Goal: Use online tool/utility: Utilize a website feature to perform a specific function

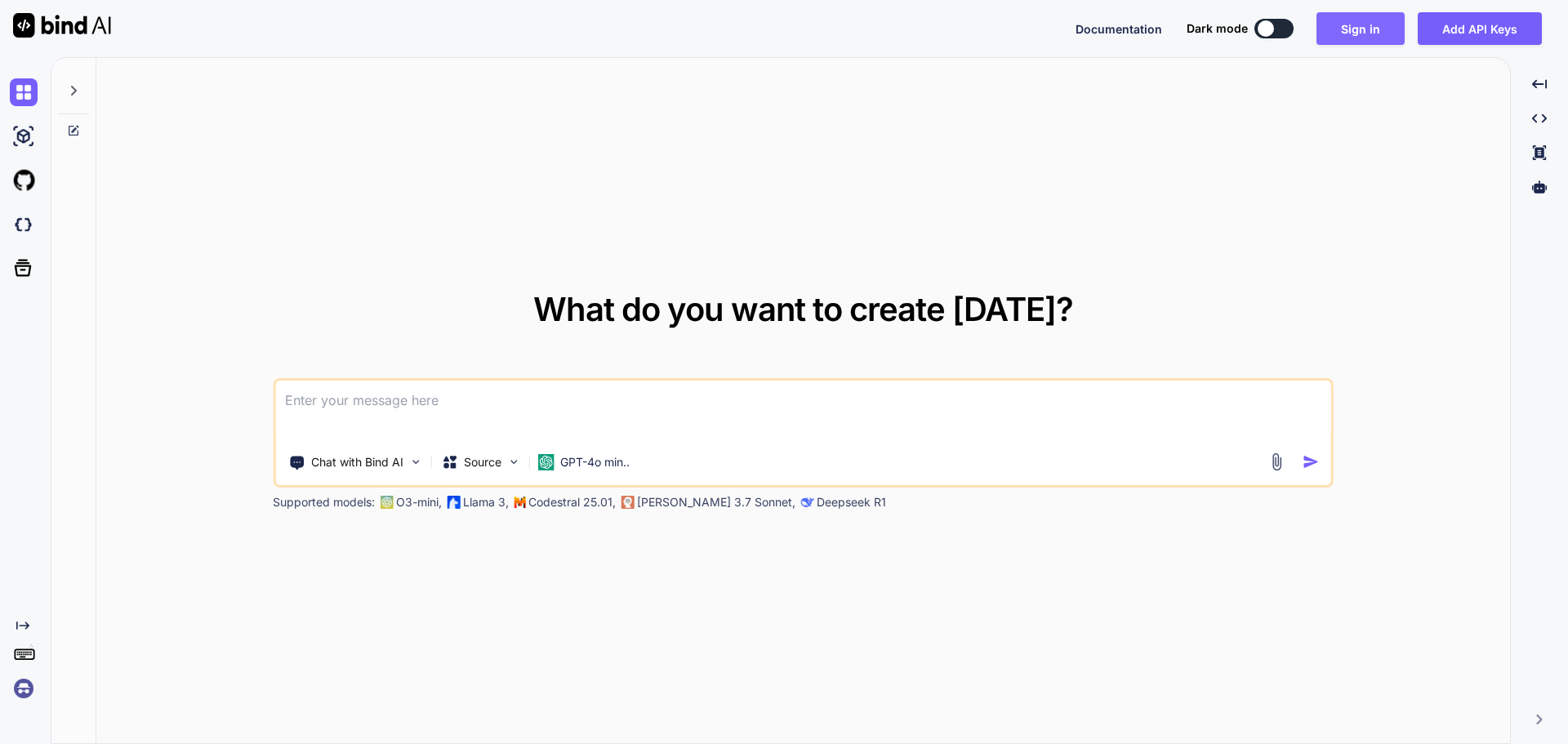
click at [1357, 30] on button "Sign in" at bounding box center [1360, 29] width 88 height 33
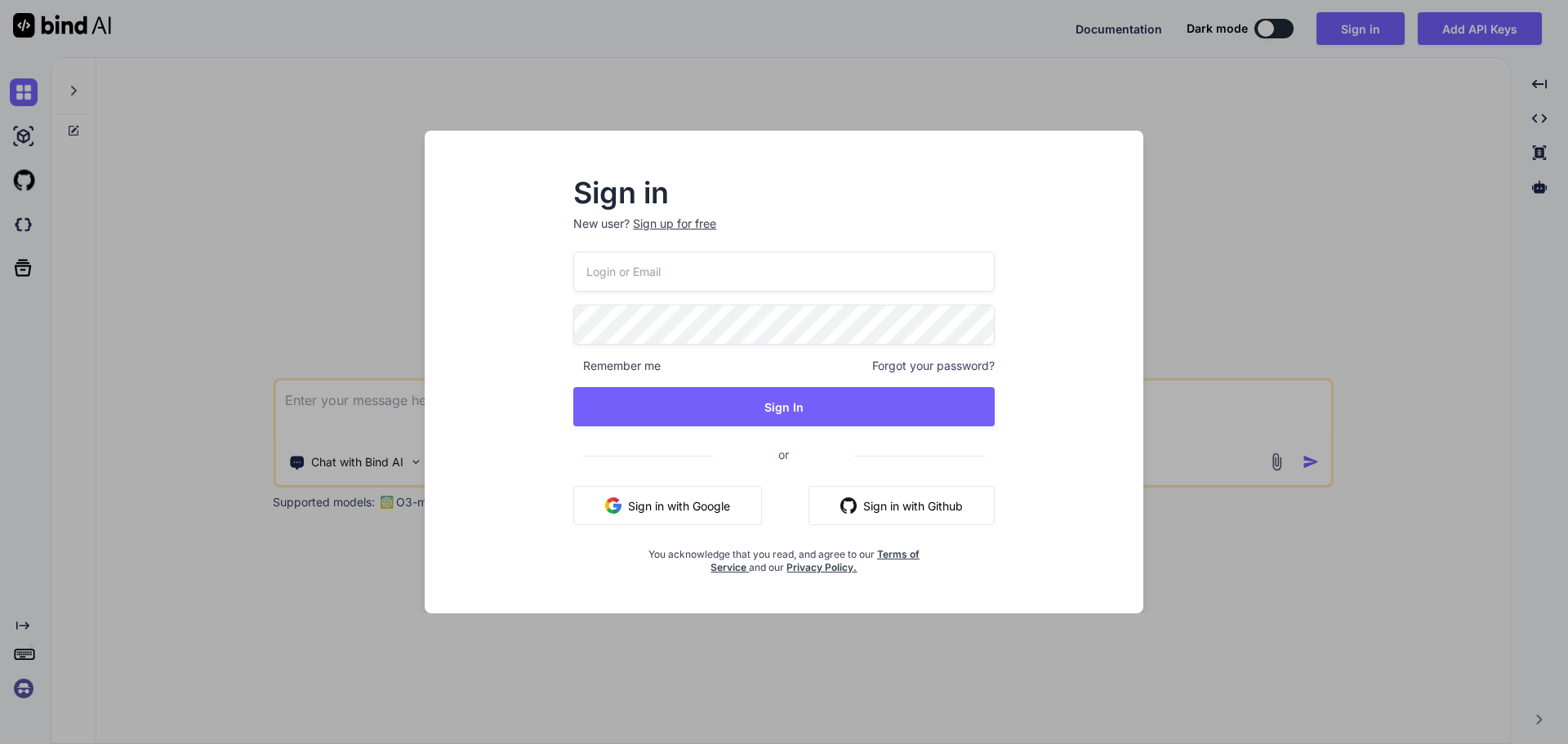
click at [666, 504] on button "Sign in with Google" at bounding box center [668, 505] width 189 height 39
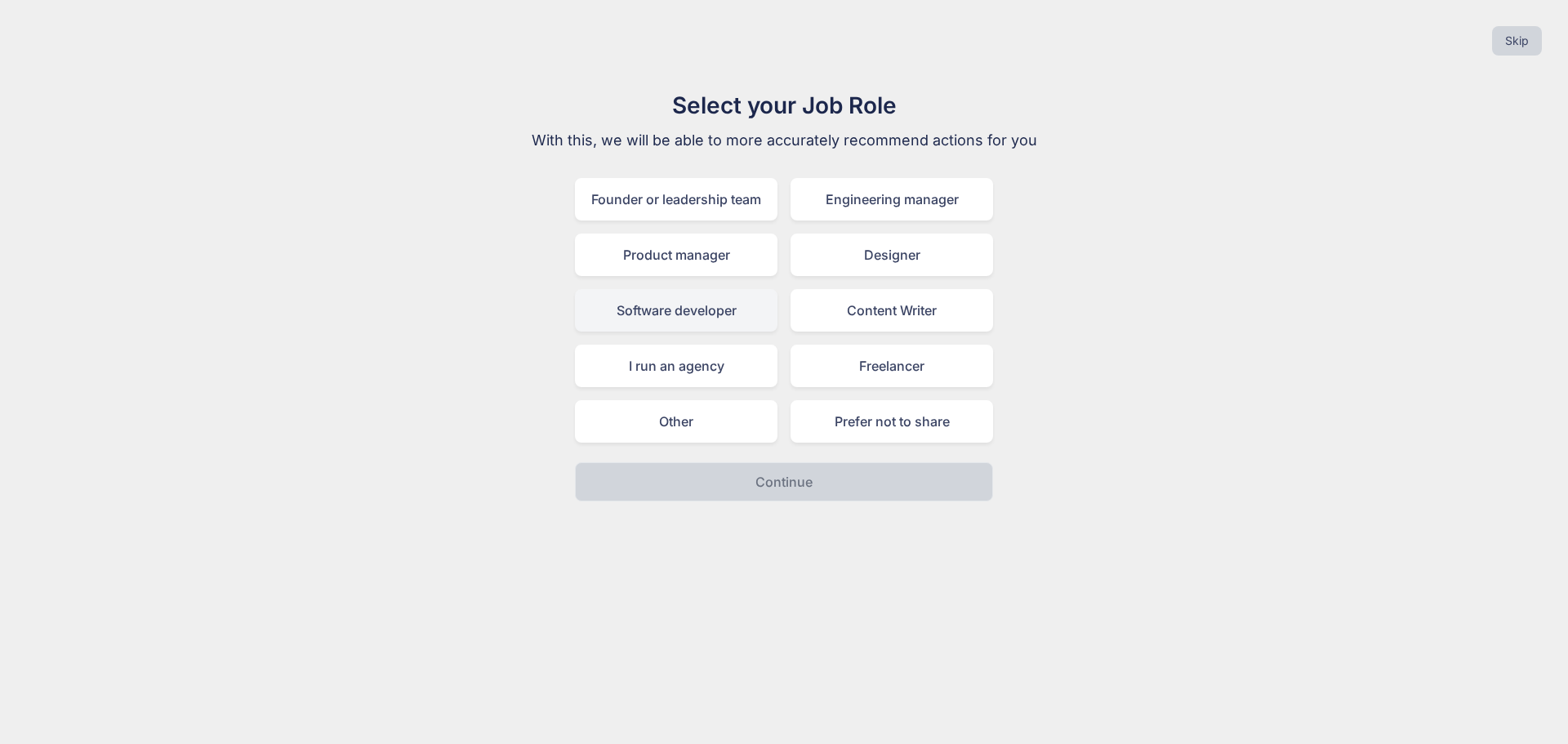
click at [643, 315] on div "Software developer" at bounding box center [676, 310] width 202 height 42
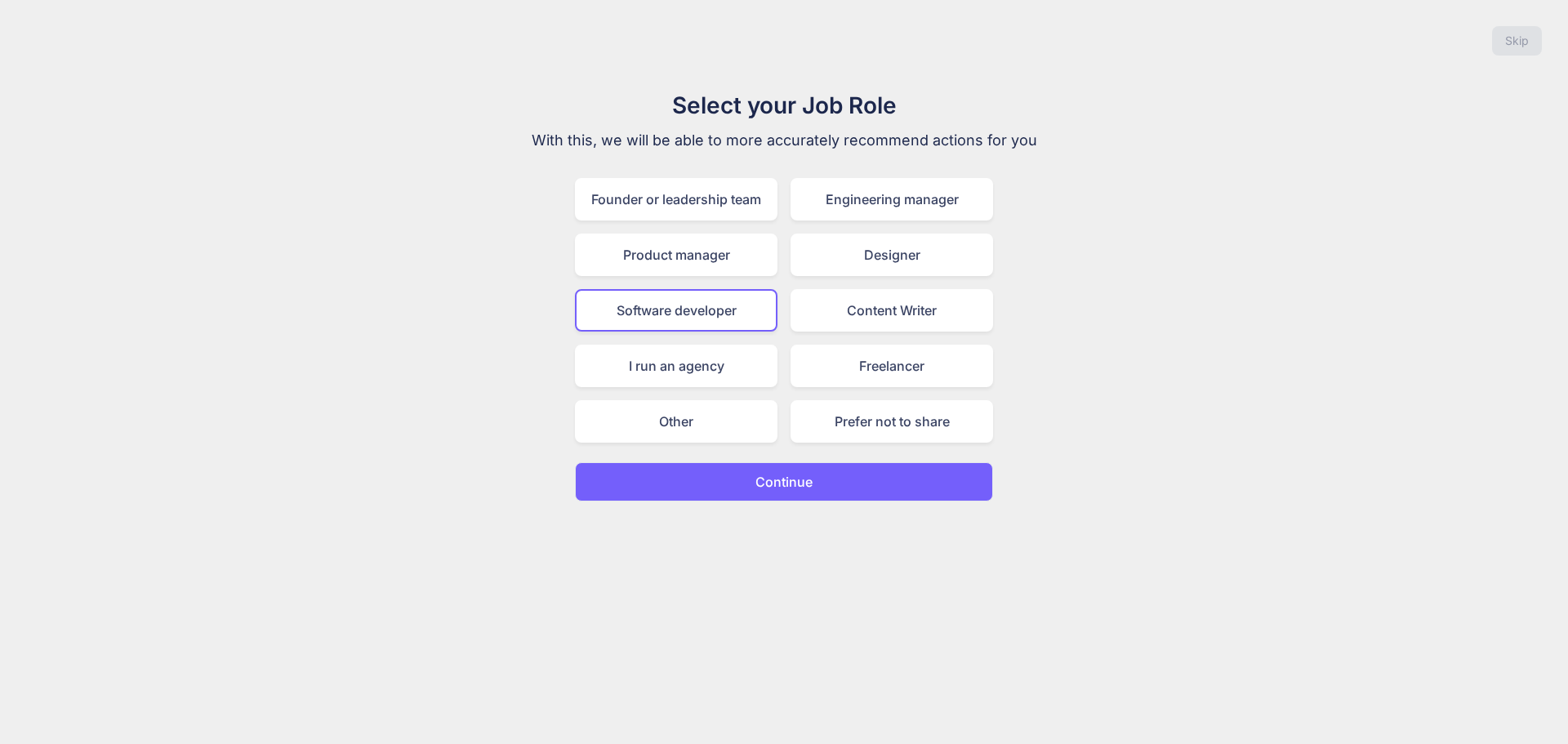
click at [778, 483] on p "Continue" at bounding box center [784, 482] width 57 height 20
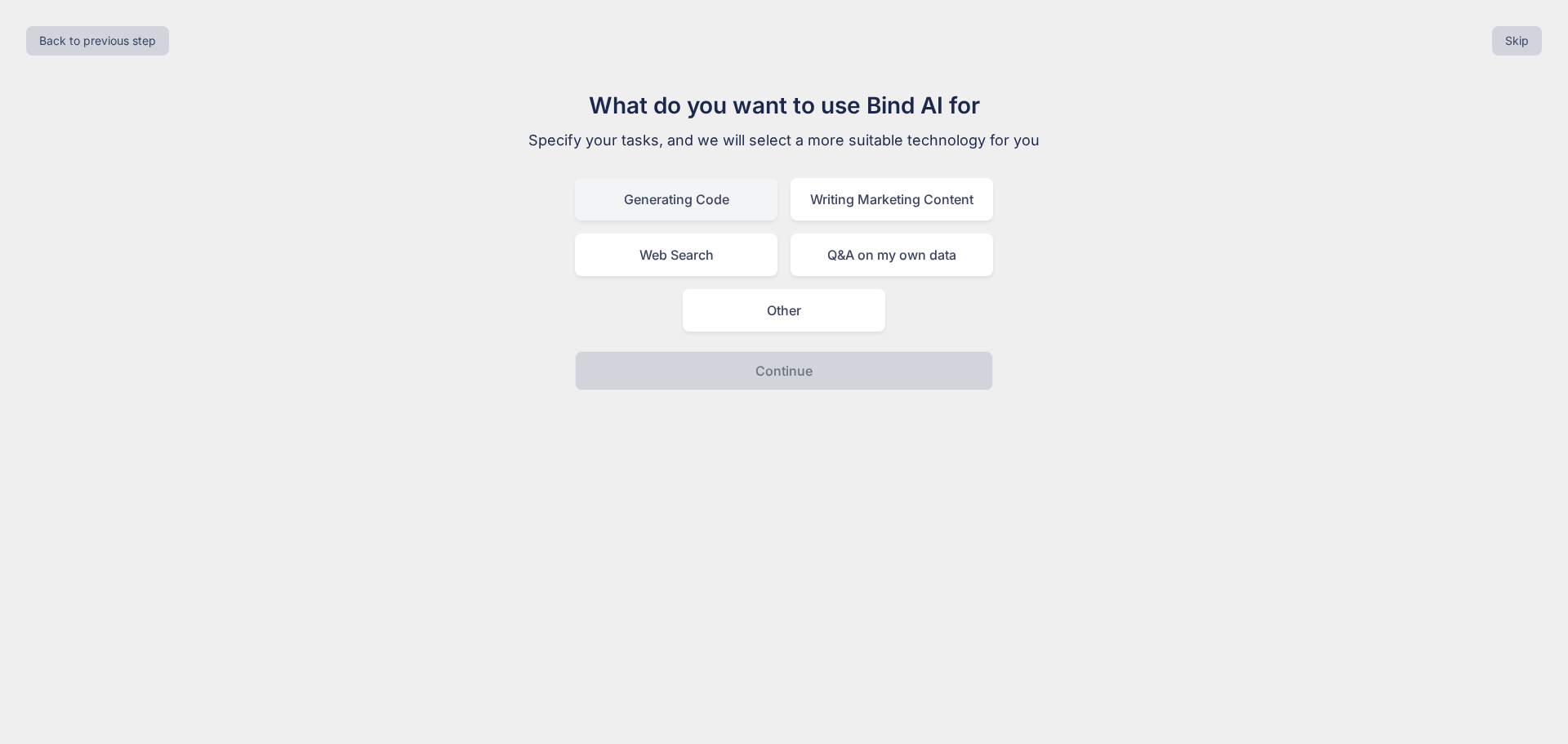
click at [682, 196] on div "Generating Code" at bounding box center [676, 199] width 202 height 42
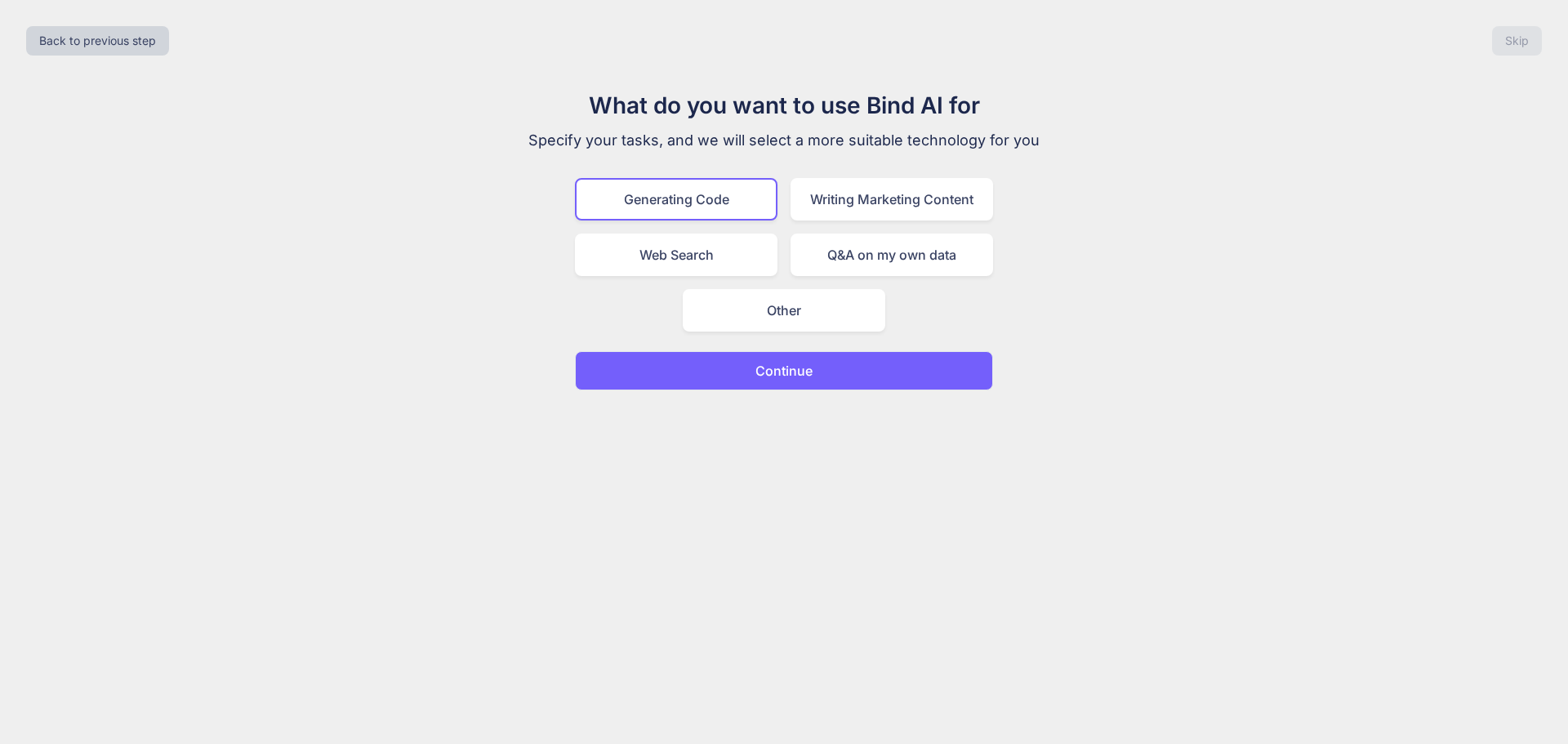
click at [767, 370] on p "Continue" at bounding box center [784, 370] width 57 height 20
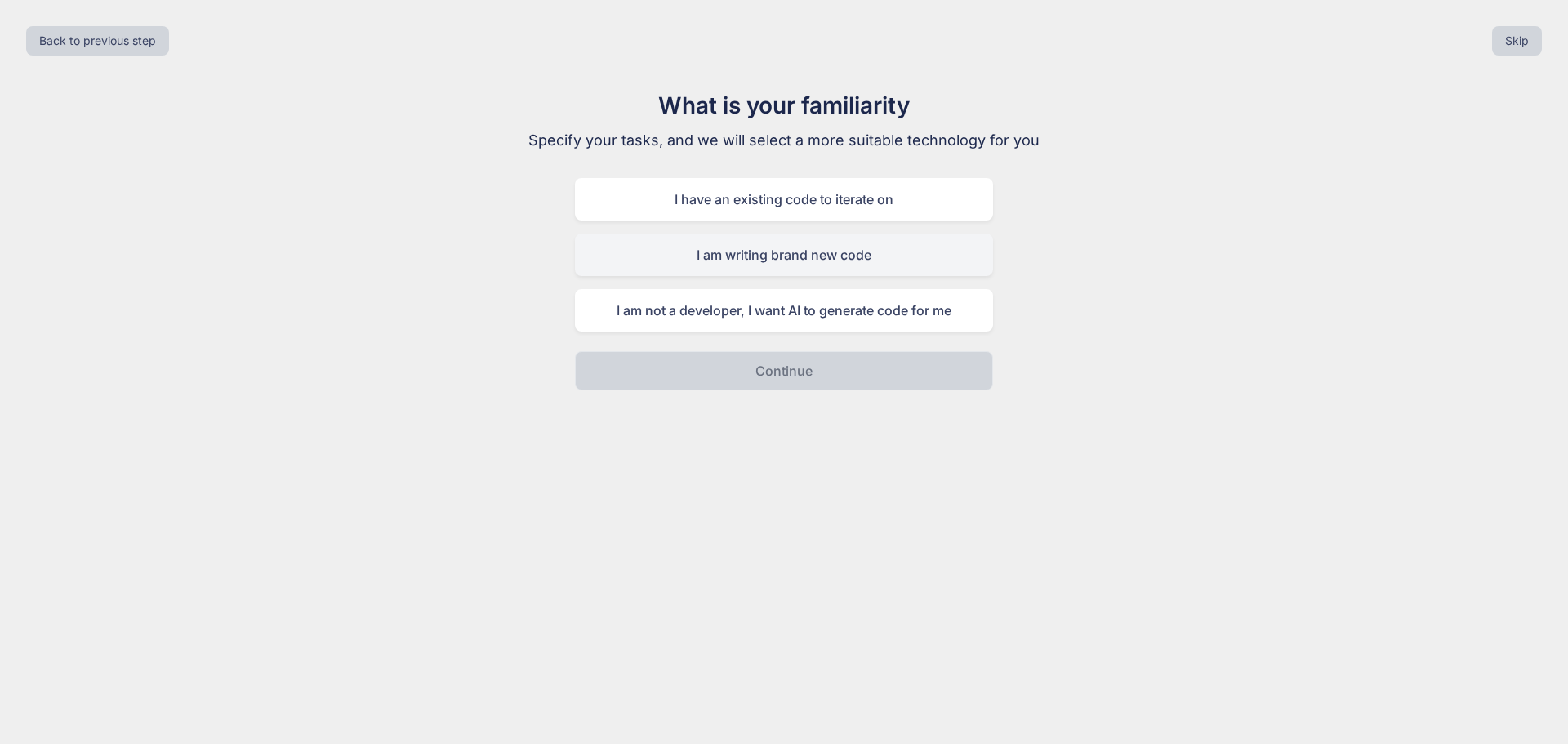
click at [791, 258] on div "I am writing brand new code" at bounding box center [784, 254] width 418 height 42
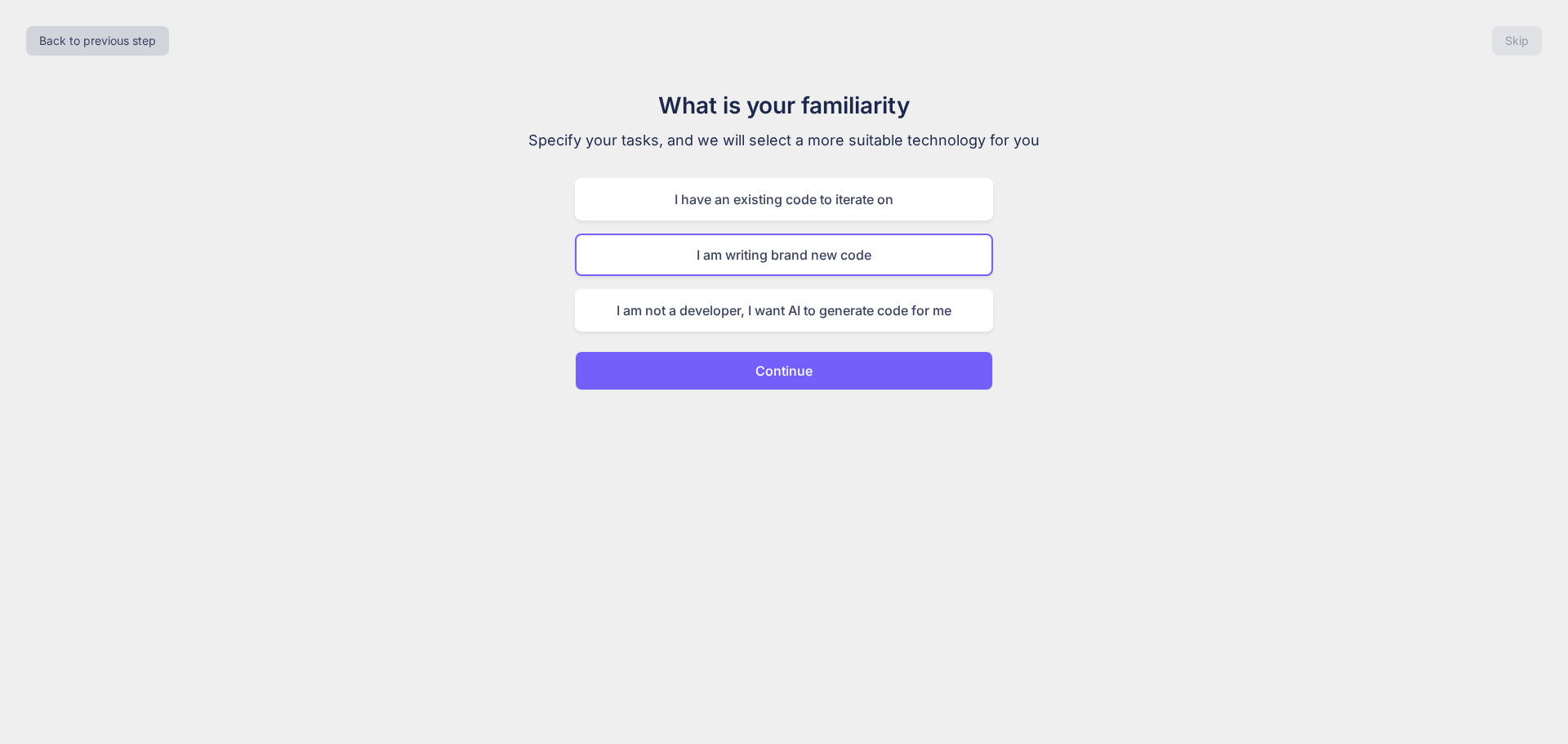
click at [803, 369] on p "Continue" at bounding box center [784, 370] width 57 height 20
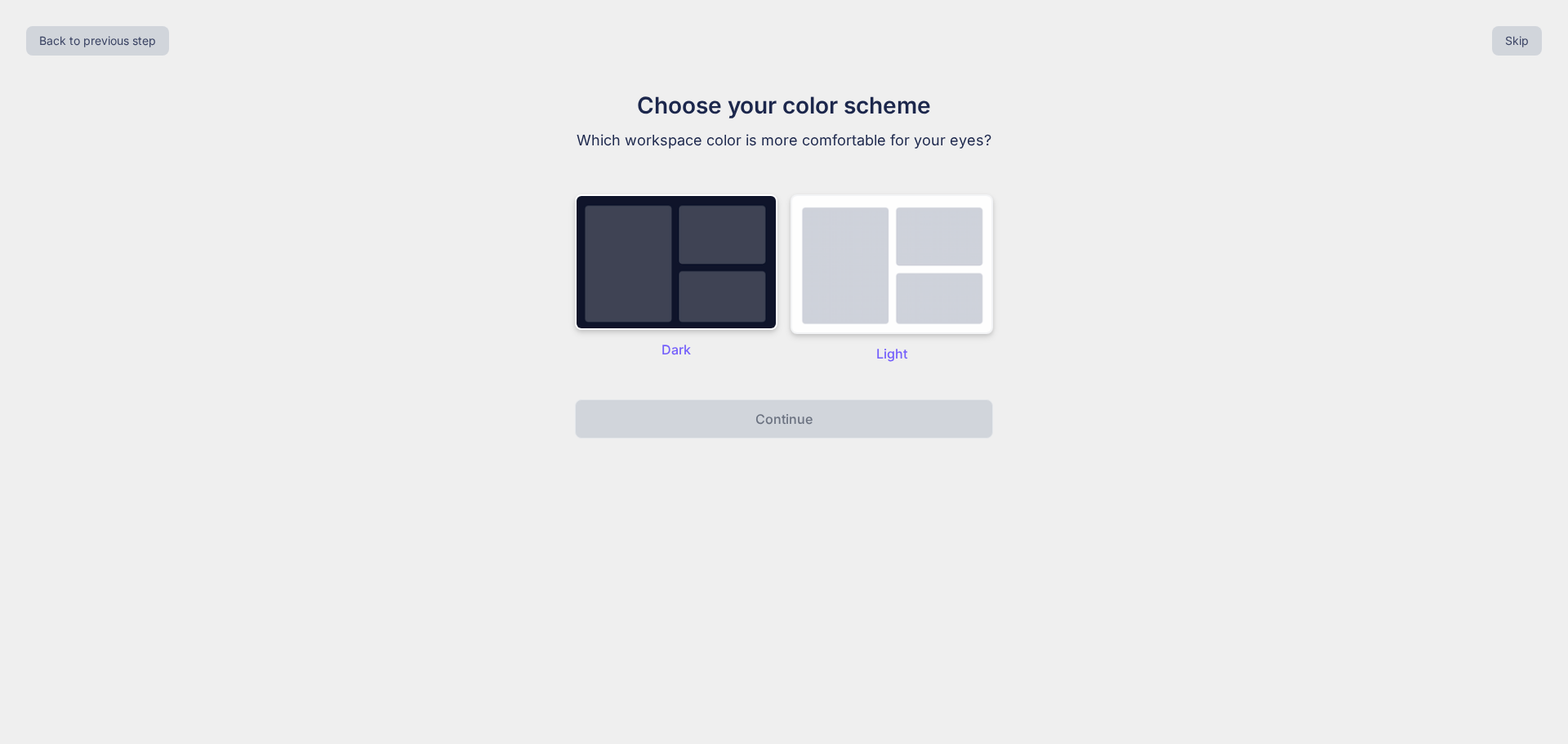
click at [897, 260] on img at bounding box center [892, 264] width 202 height 139
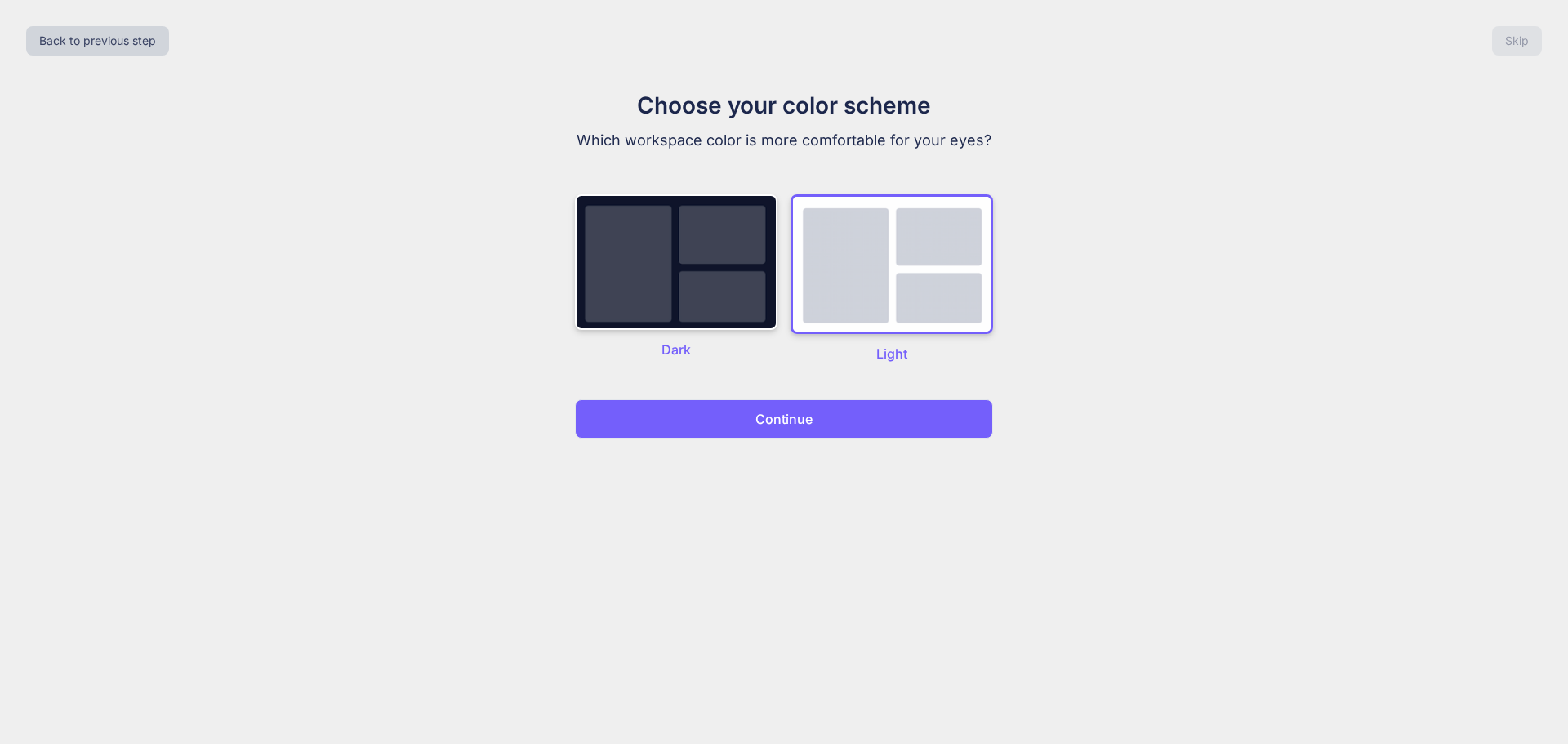
click at [801, 416] on p "Continue" at bounding box center [784, 419] width 57 height 20
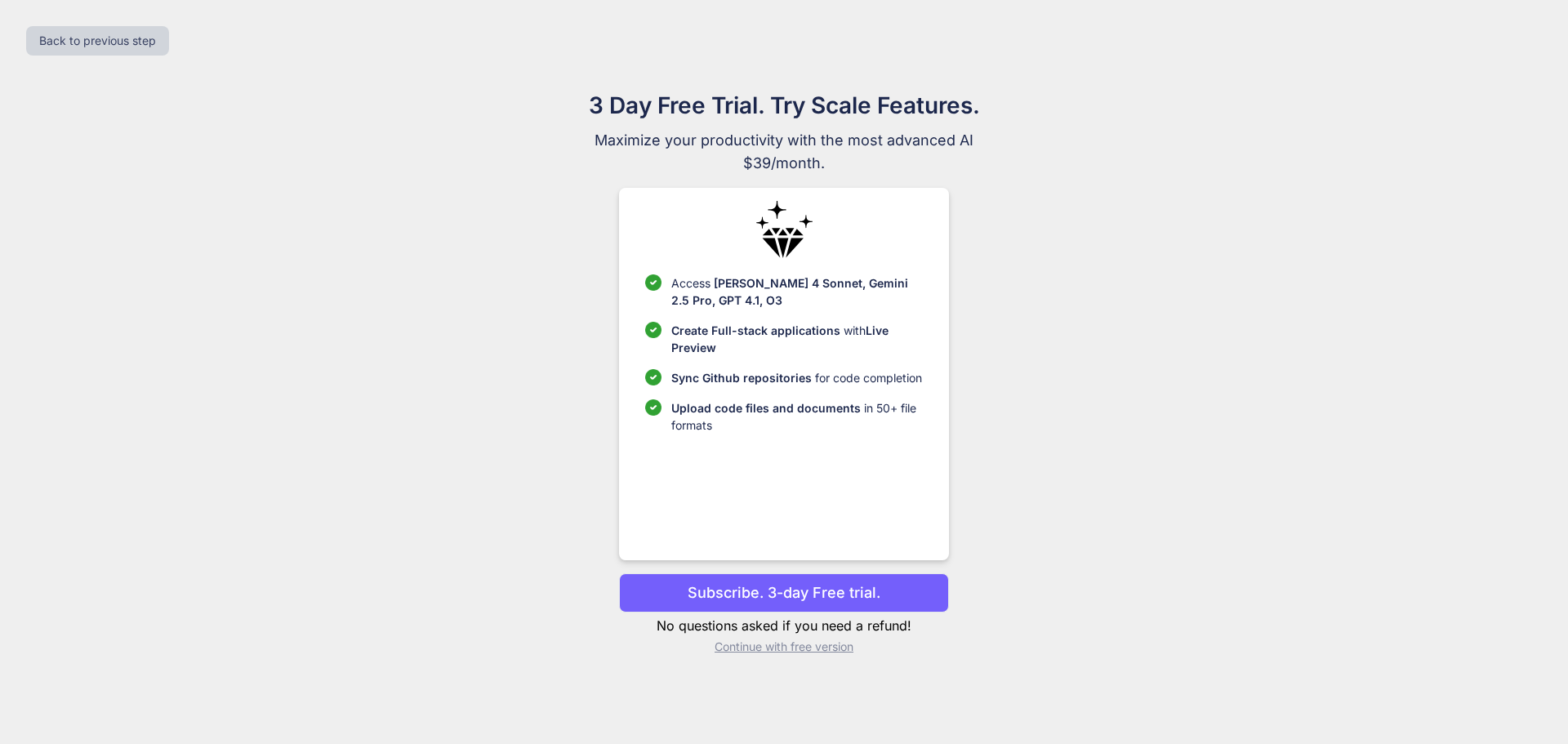
click at [797, 642] on p "Continue with free version" at bounding box center [784, 646] width 330 height 16
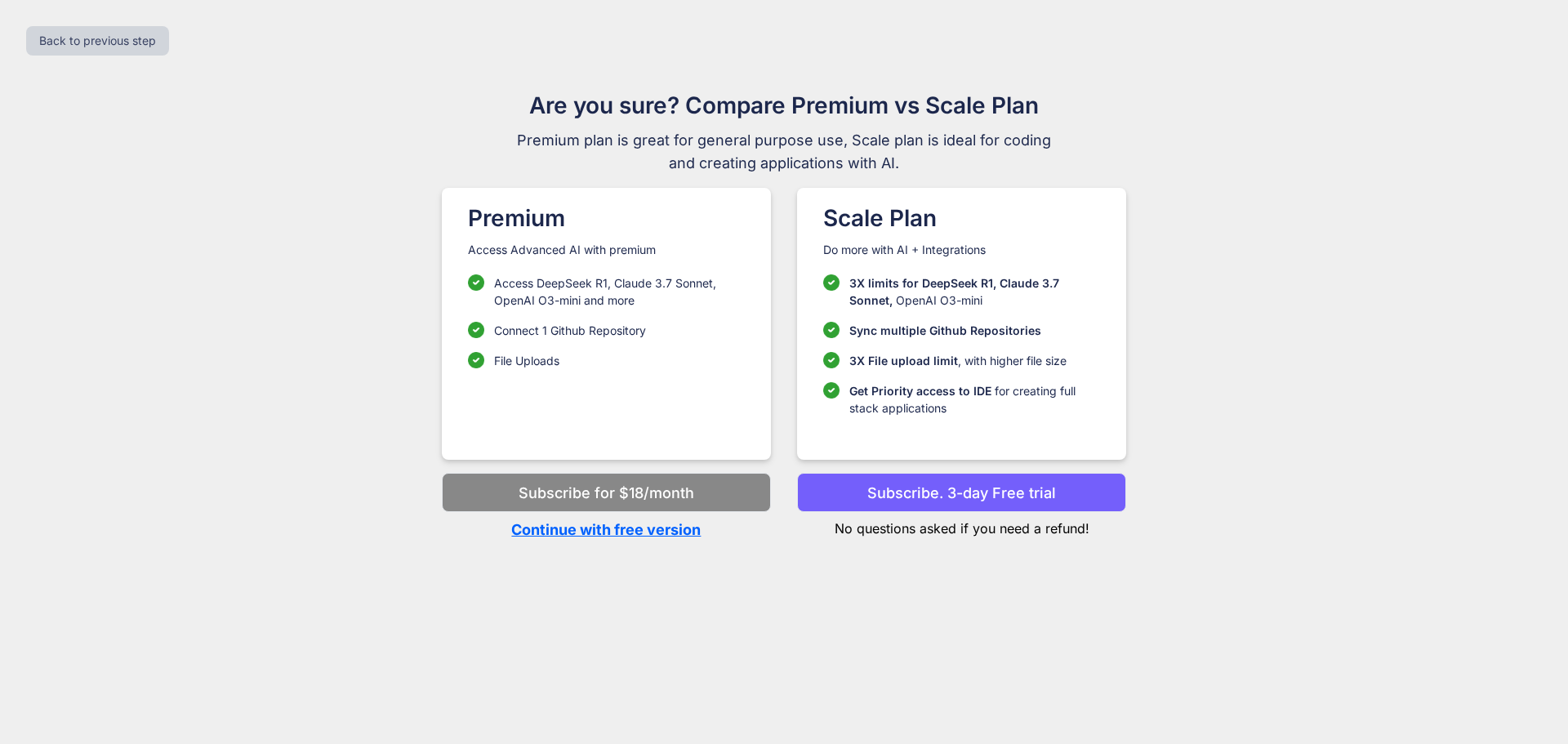
click at [609, 530] on p "Continue with free version" at bounding box center [606, 529] width 330 height 22
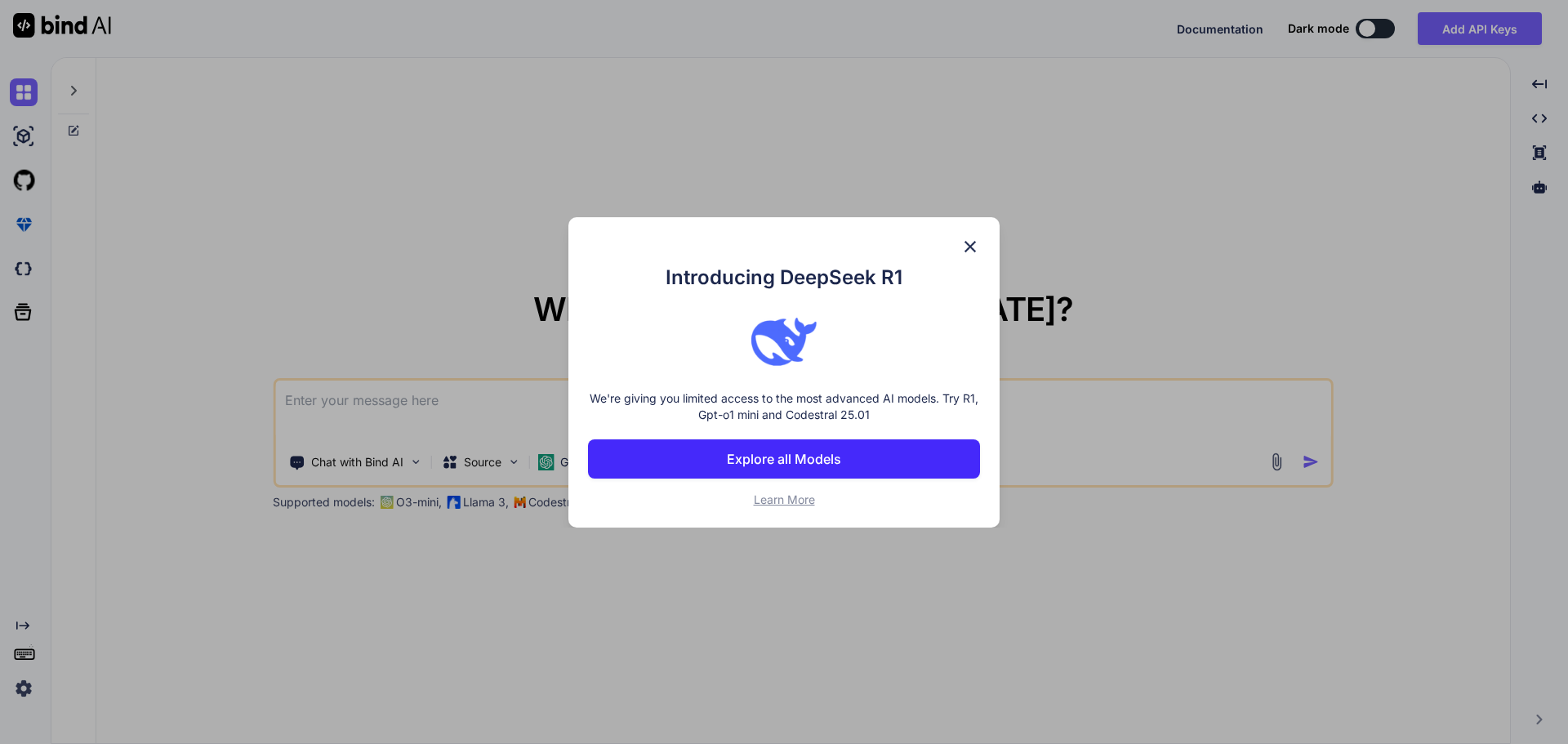
click at [784, 470] on button "Explore all Models" at bounding box center [784, 459] width 392 height 39
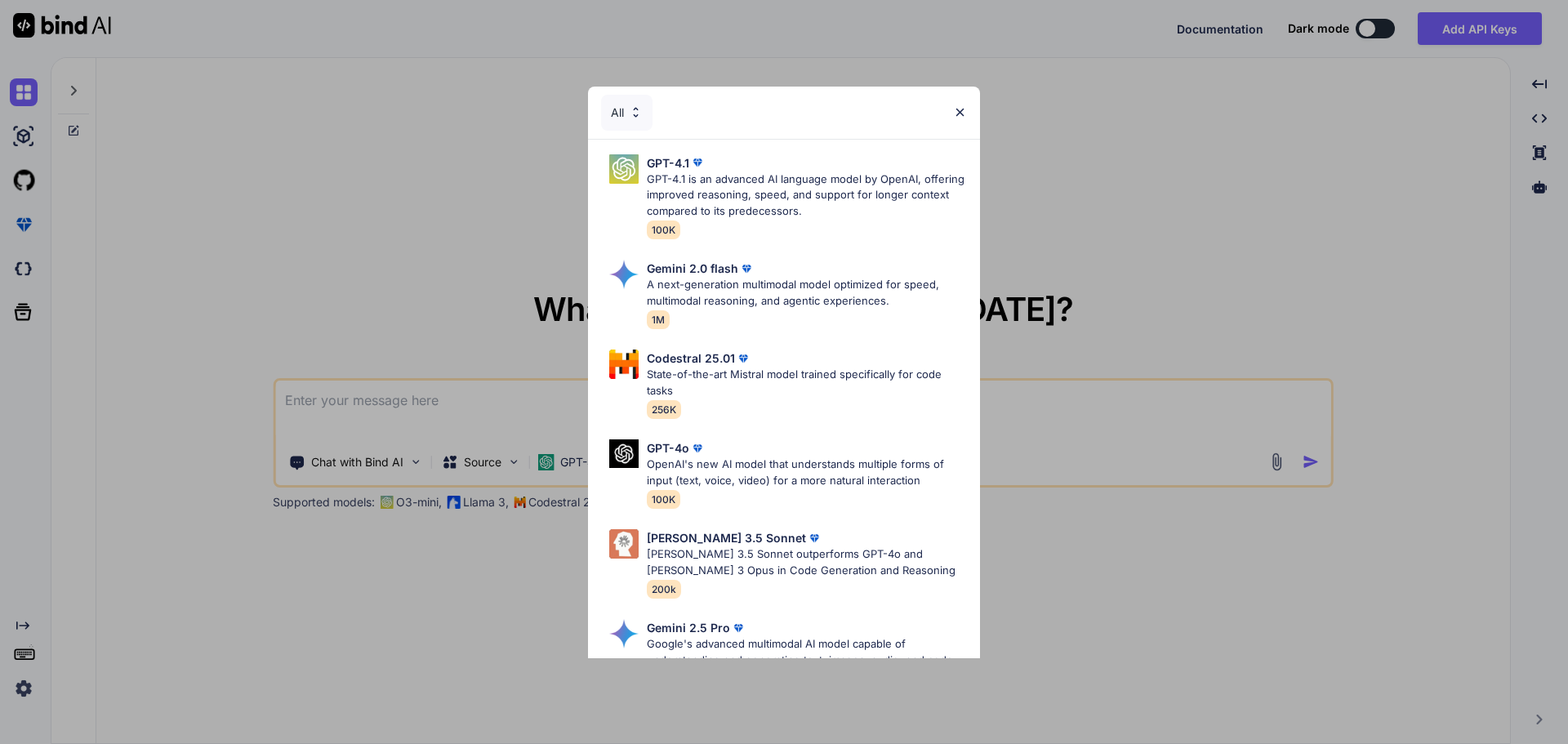
click at [962, 106] on img at bounding box center [960, 112] width 14 height 14
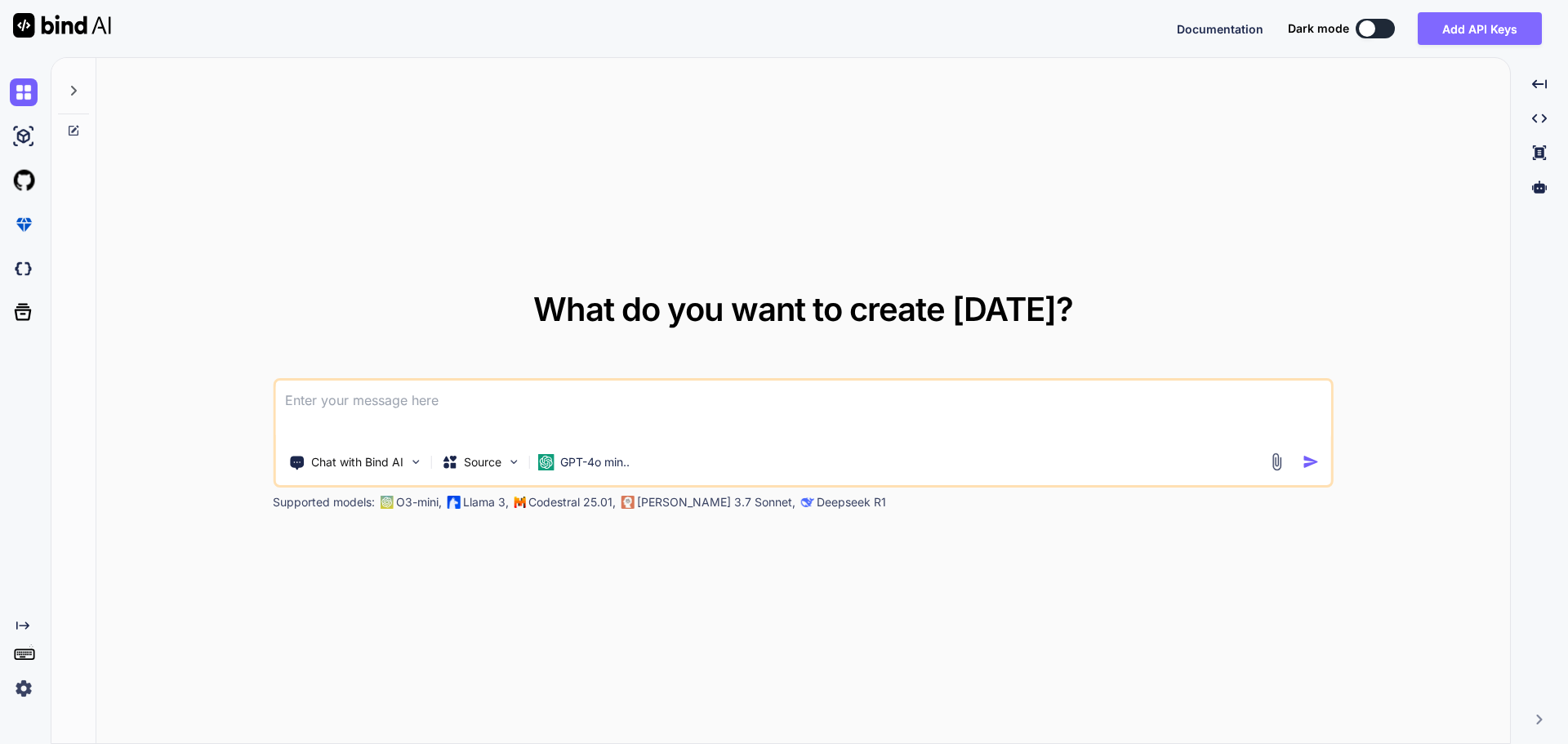
click at [1476, 29] on button "Add API Keys" at bounding box center [1480, 29] width 125 height 33
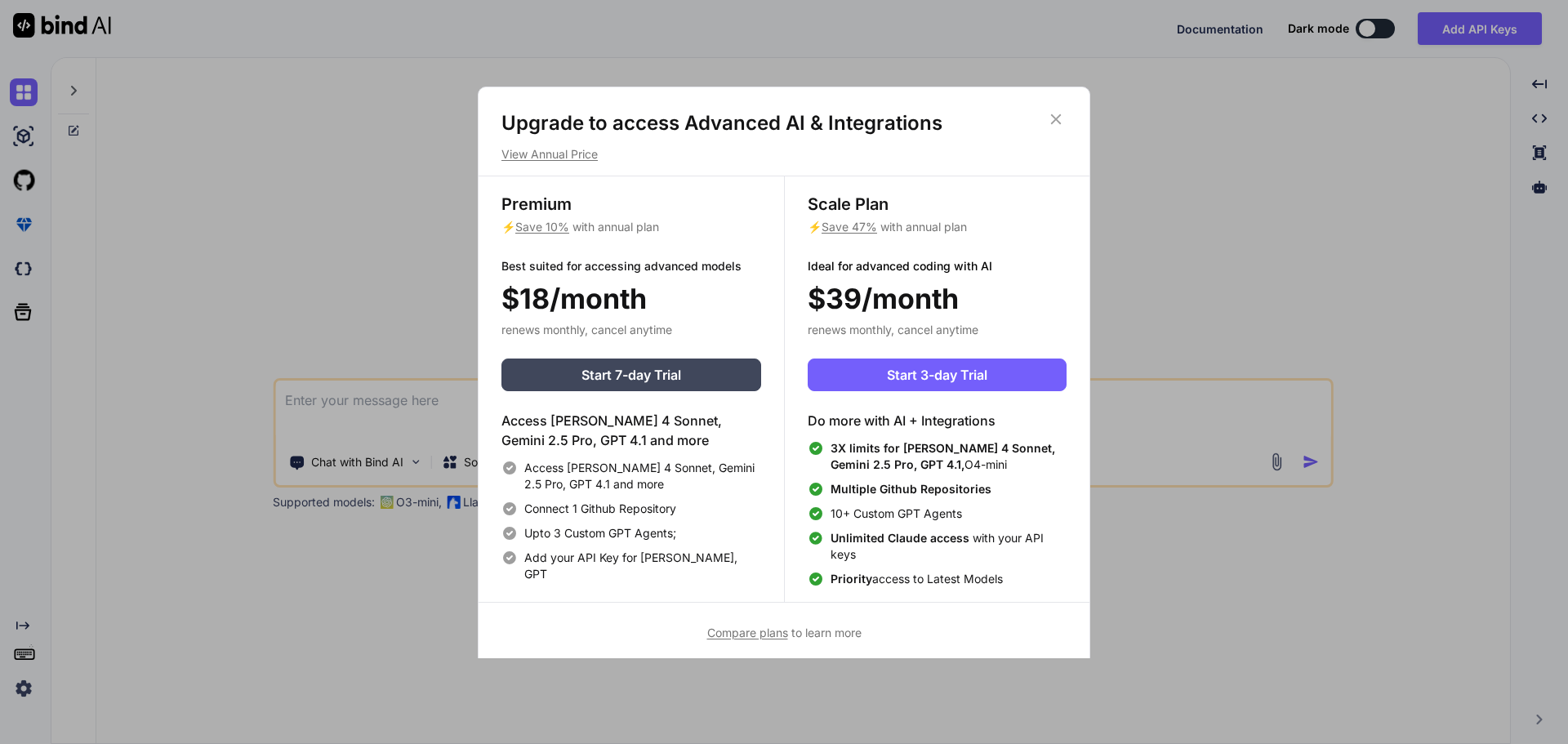
click at [1060, 119] on icon at bounding box center [1055, 119] width 18 height 18
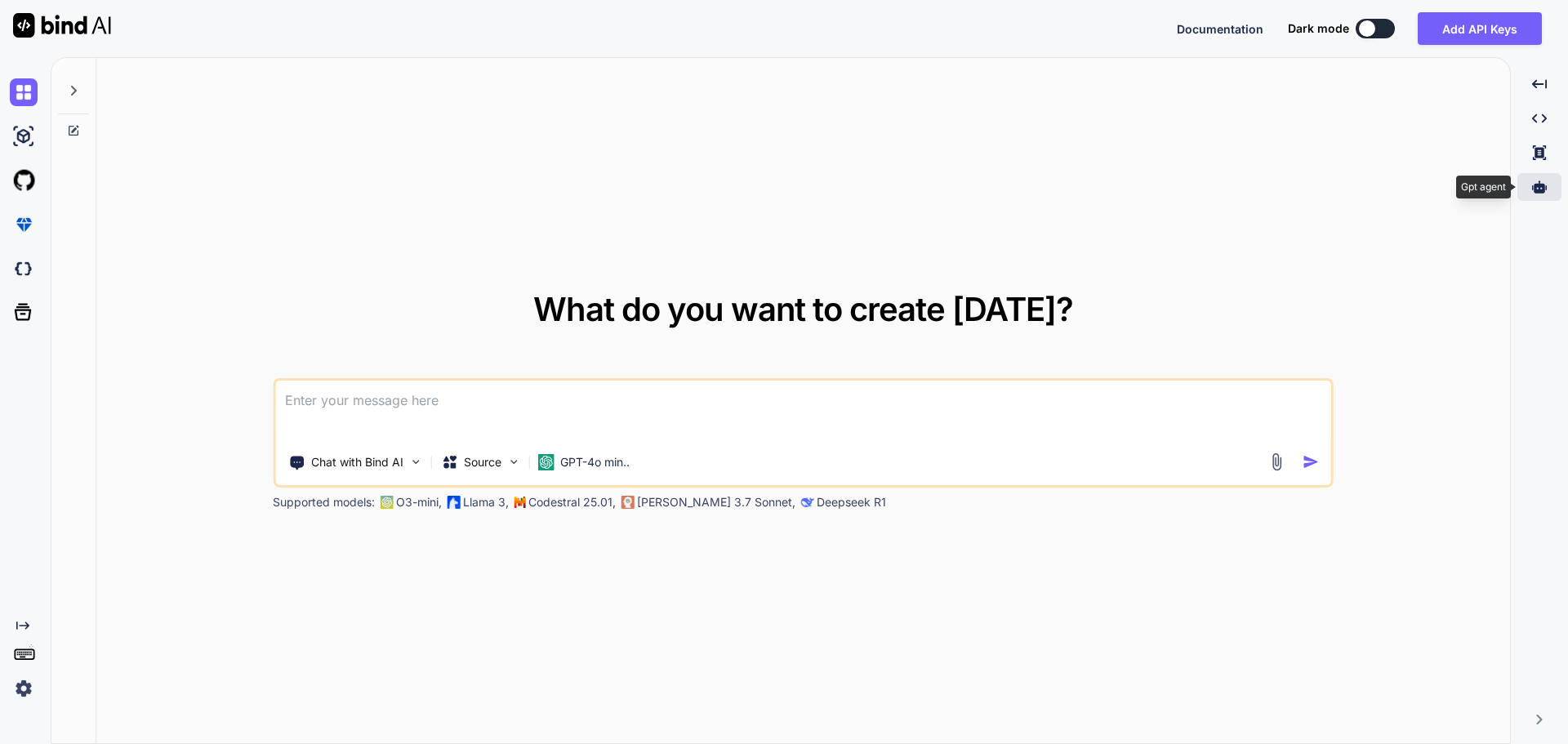
click at [1539, 189] on icon at bounding box center [1539, 187] width 15 height 12
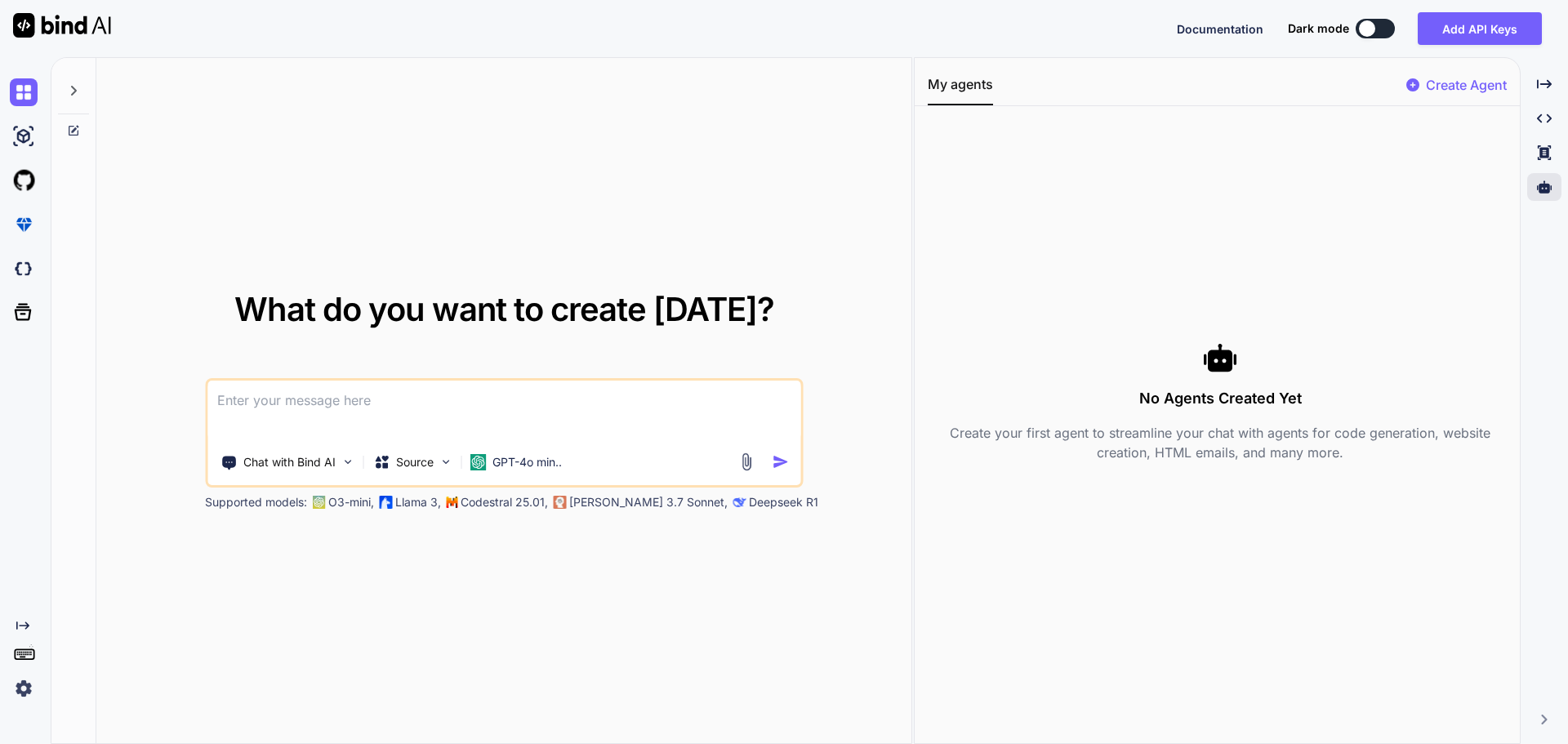
click at [1447, 81] on p "Create Agent" at bounding box center [1466, 85] width 80 height 20
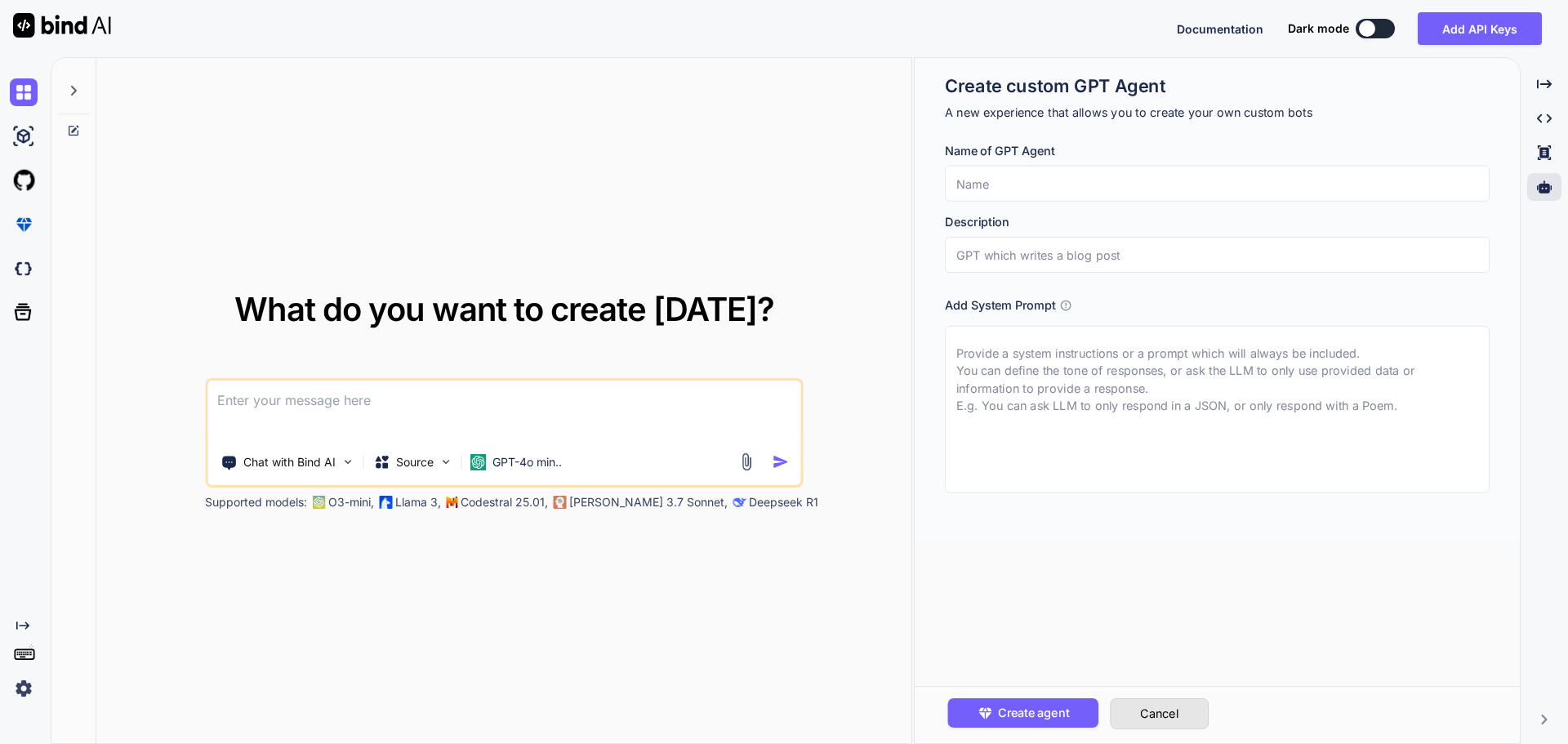
click at [1158, 710] on button "Cancel" at bounding box center [1159, 714] width 99 height 31
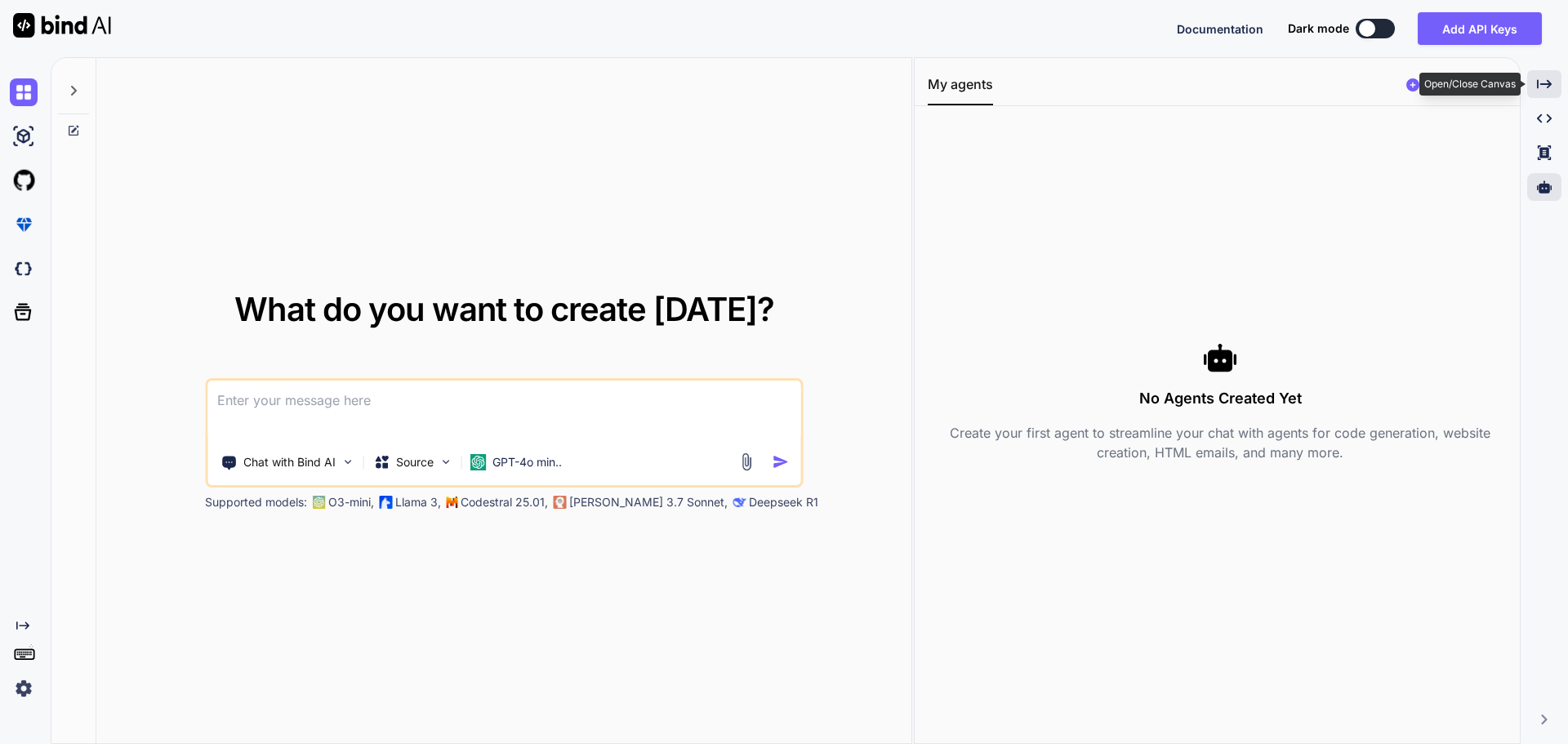
click at [1559, 82] on div "Created with Pixso." at bounding box center [1545, 84] width 35 height 28
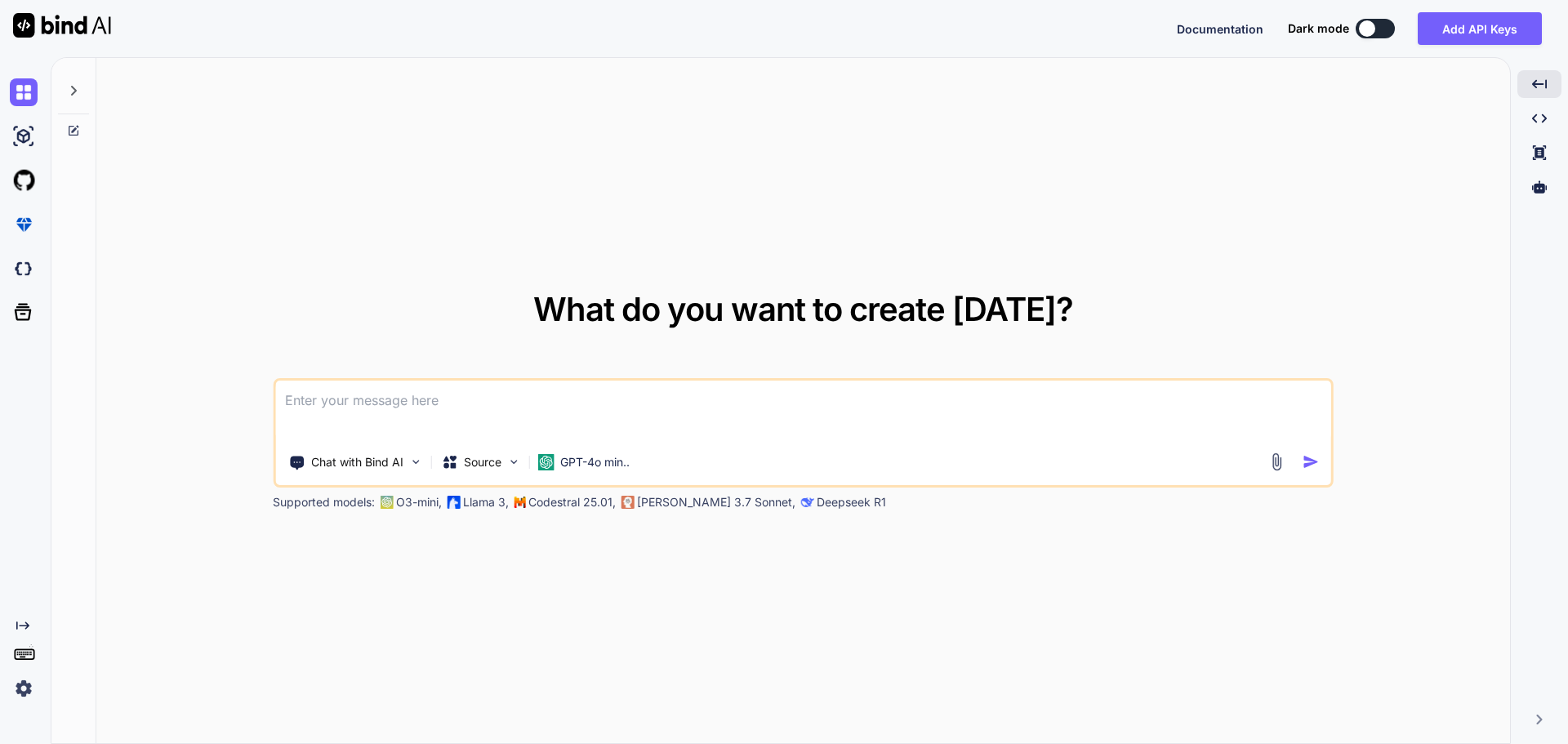
click at [29, 689] on img at bounding box center [23, 689] width 28 height 28
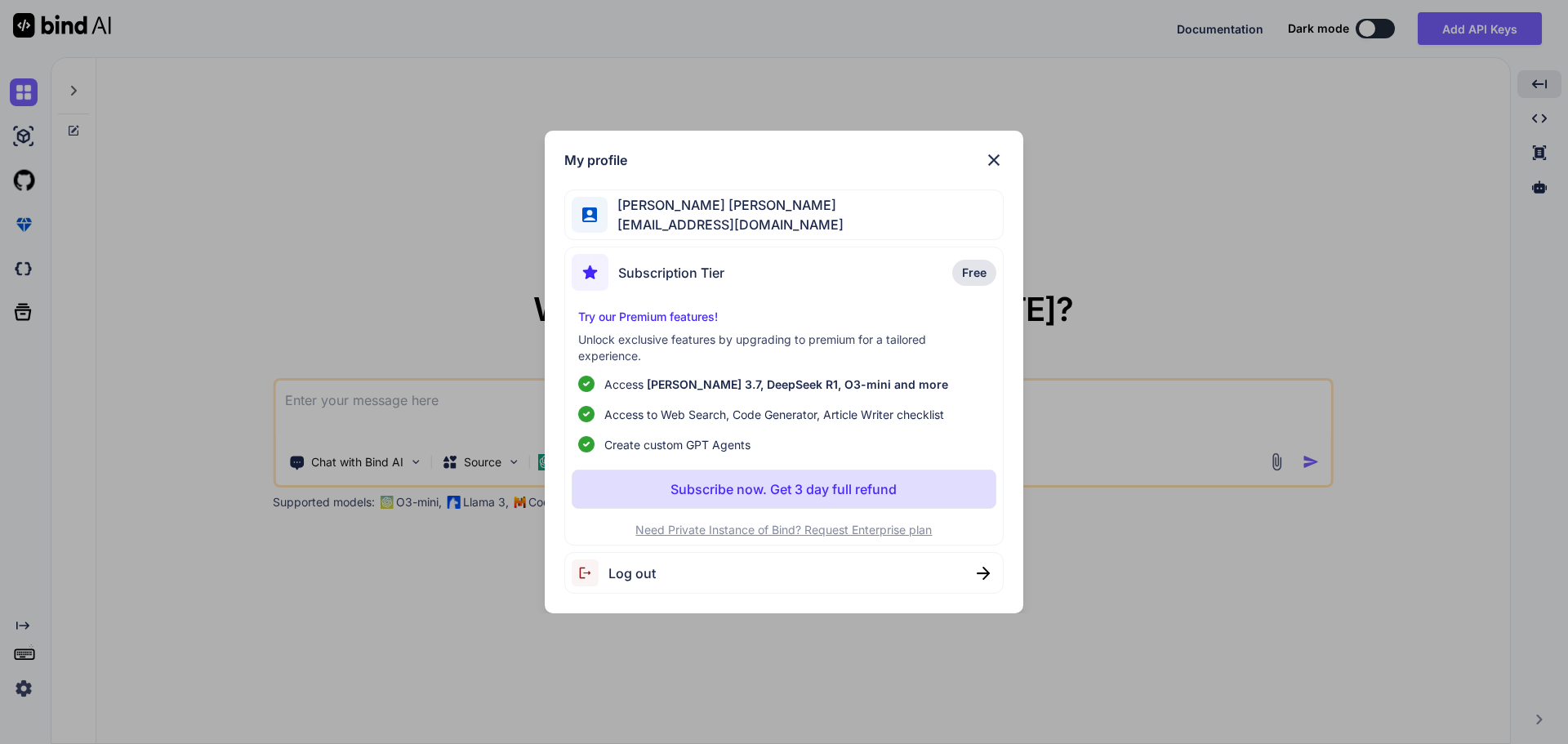
click at [995, 159] on img at bounding box center [994, 160] width 20 height 20
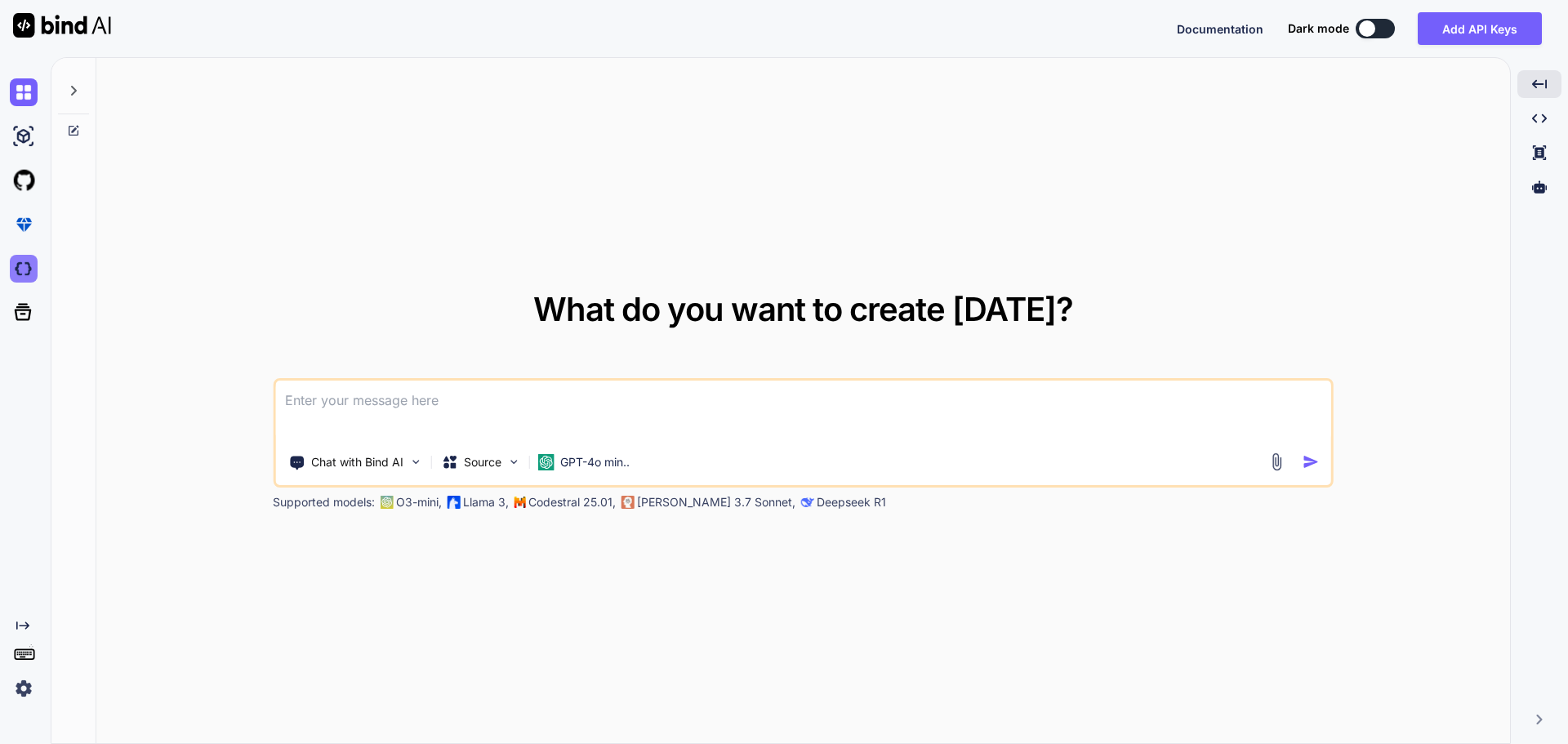
click at [26, 271] on img at bounding box center [23, 269] width 28 height 28
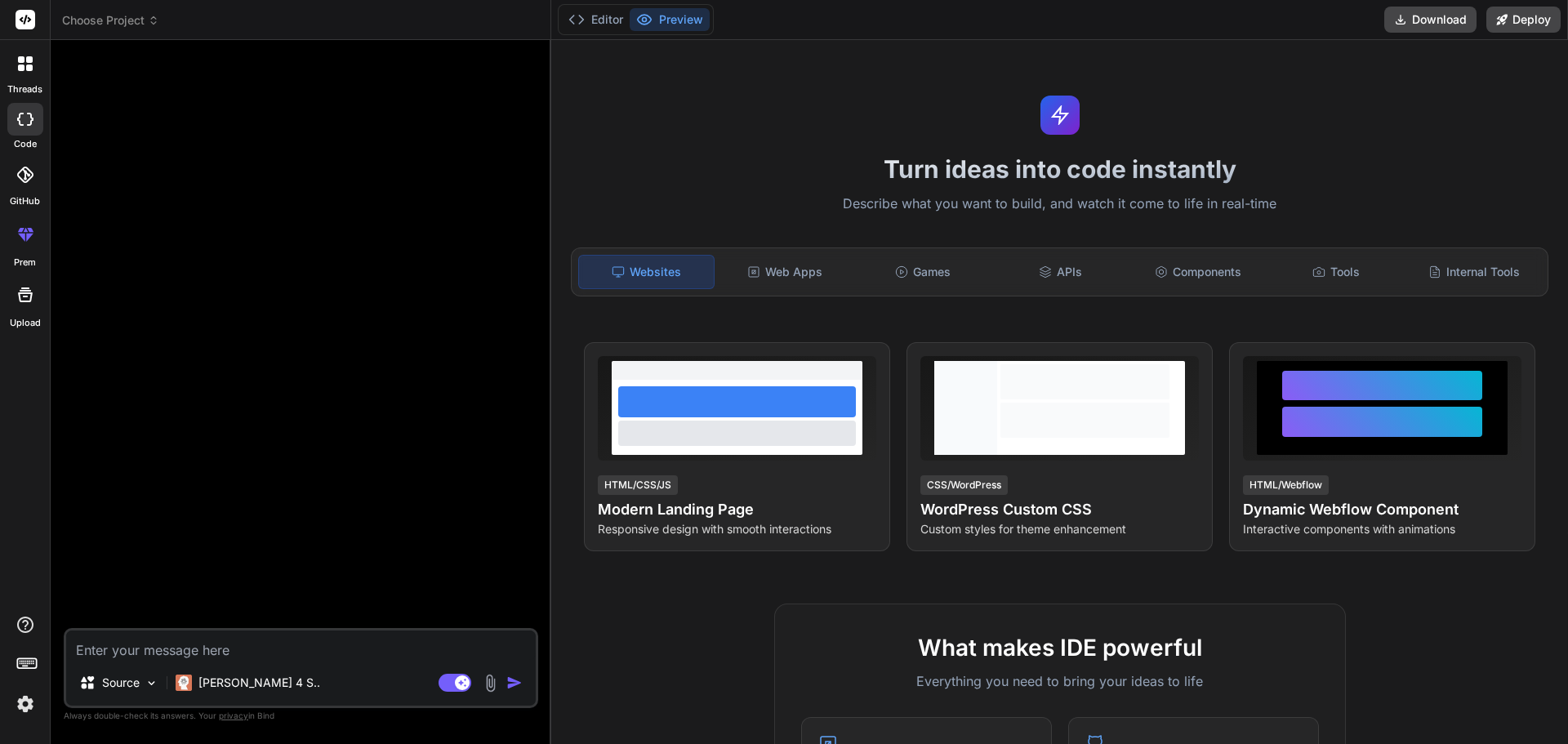
type textarea "x"
